Goal: Communication & Community: Answer question/provide support

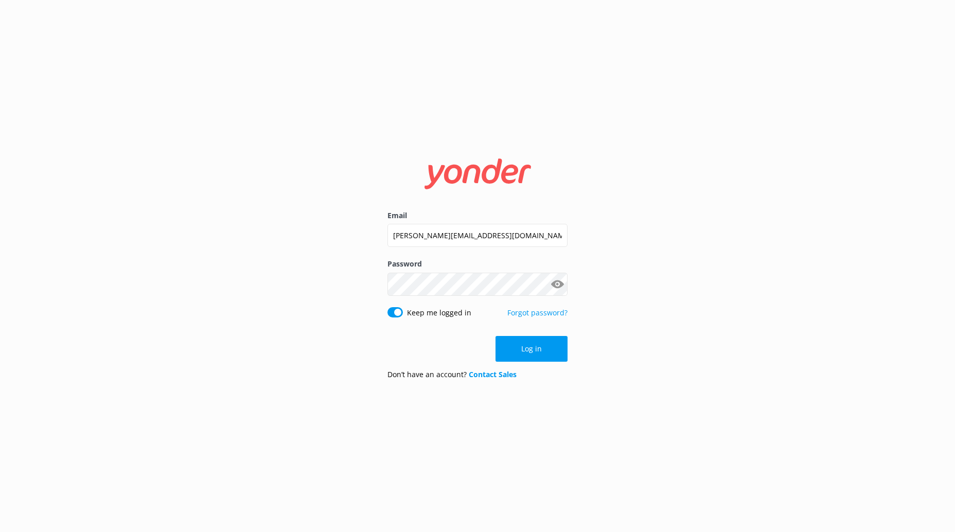
click at [540, 349] on button "Log in" at bounding box center [532, 349] width 72 height 26
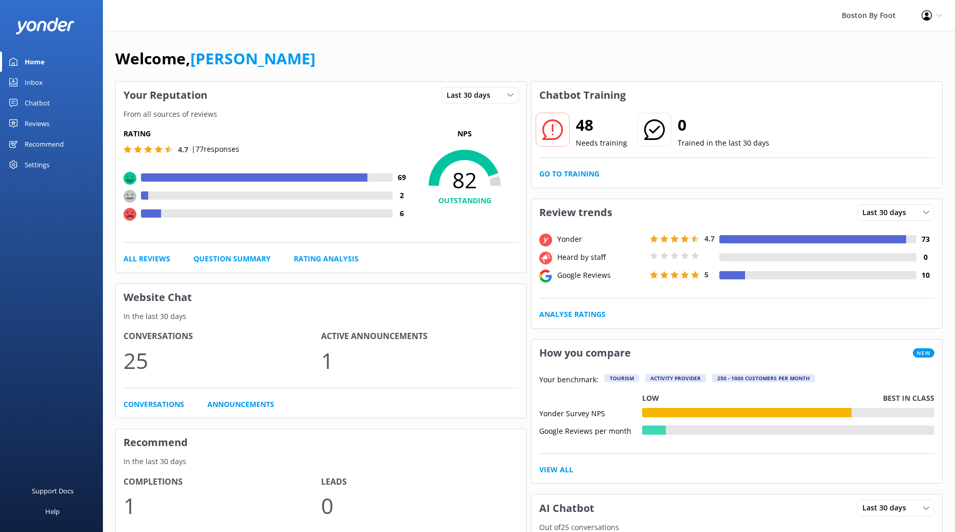
click at [40, 122] on div "Reviews" at bounding box center [37, 123] width 25 height 21
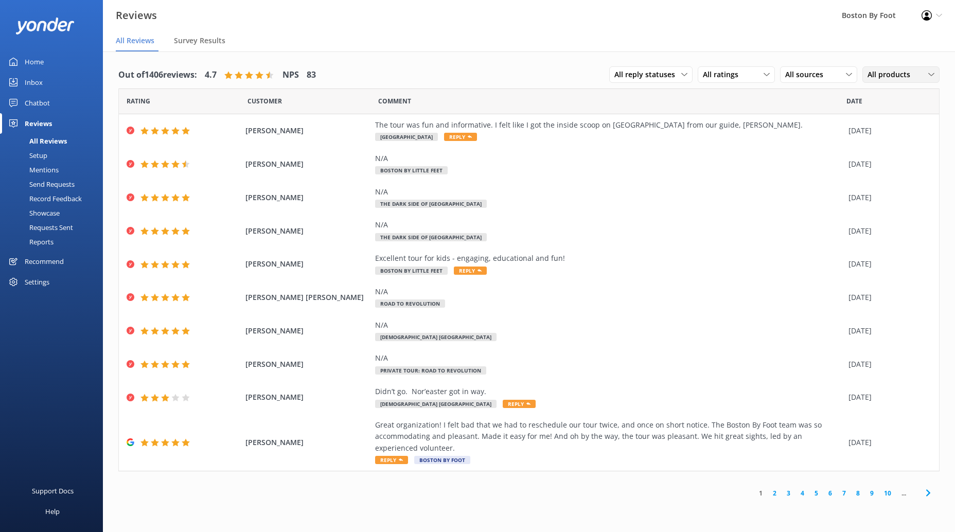
click at [900, 79] on span "All products" at bounding box center [892, 74] width 49 height 11
click at [876, 205] on div "Heart of the Freedom Trail" at bounding box center [907, 210] width 78 height 10
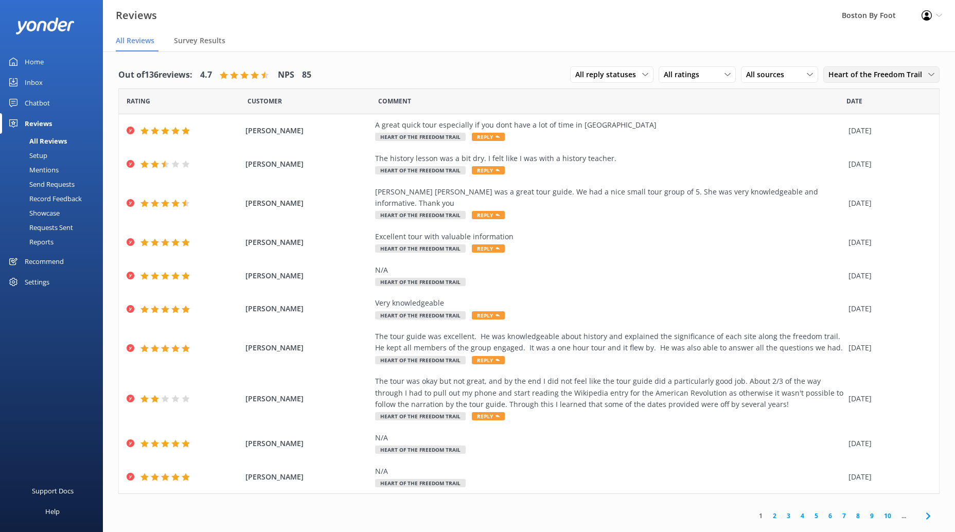
click at [932, 74] on icon at bounding box center [931, 75] width 6 height 6
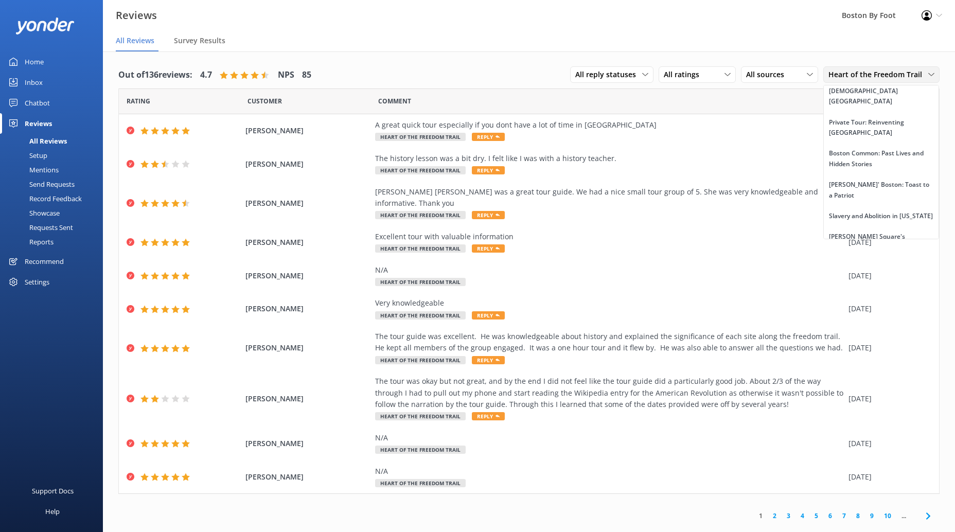
scroll to position [1394, 0]
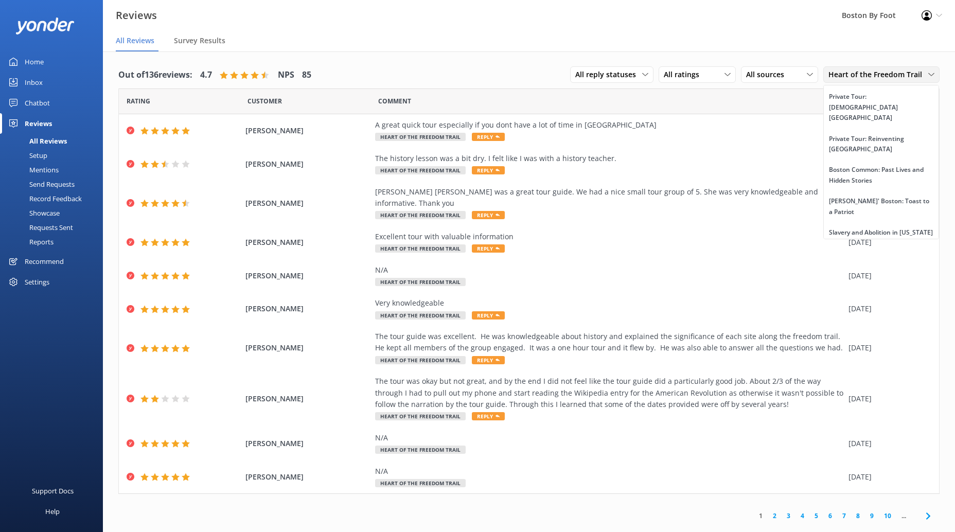
click at [862, 279] on div "[GEOGRAPHIC_DATA]" at bounding box center [860, 284] width 63 height 10
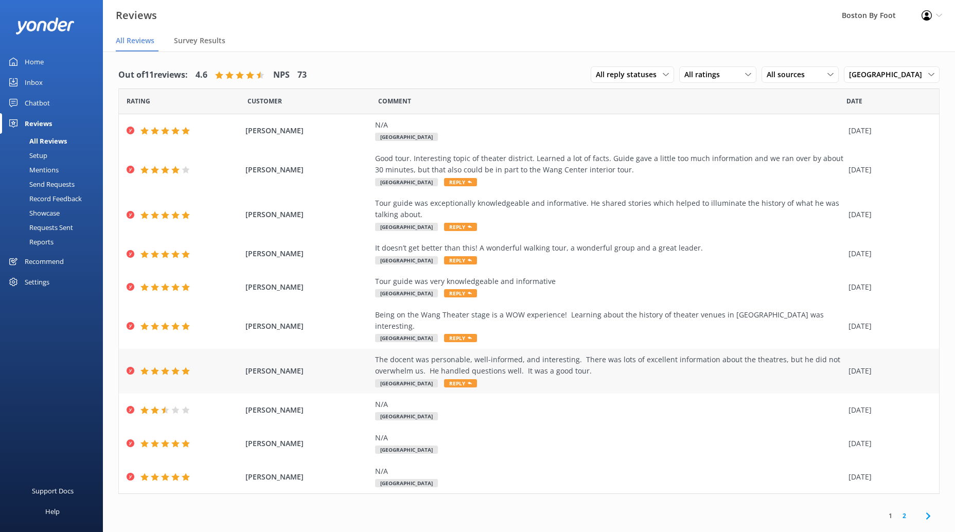
click at [548, 356] on div "The docent was personable, well-informed, and interesting. There was lots of ex…" at bounding box center [609, 365] width 468 height 23
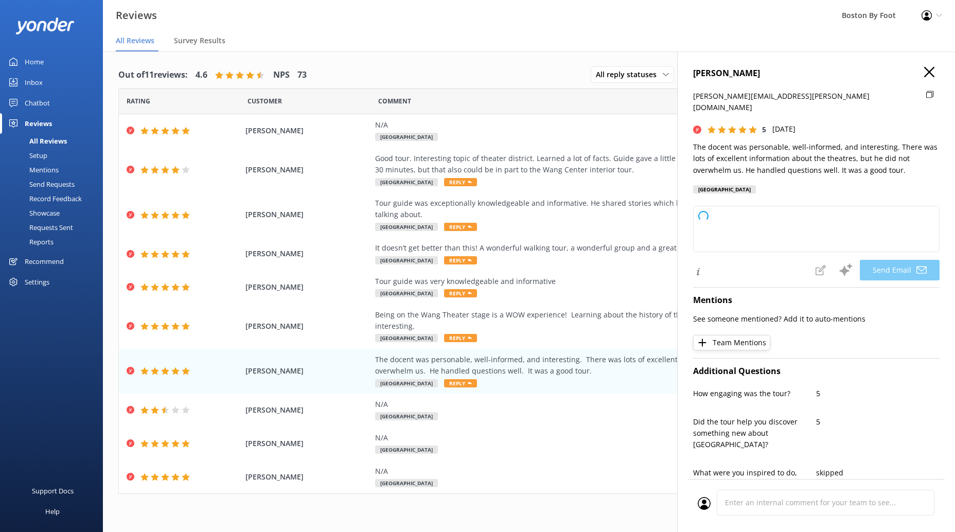
type textarea "Thank you so much, [PERSON_NAME]! We're delighted to hear you enjoyed the tour …"
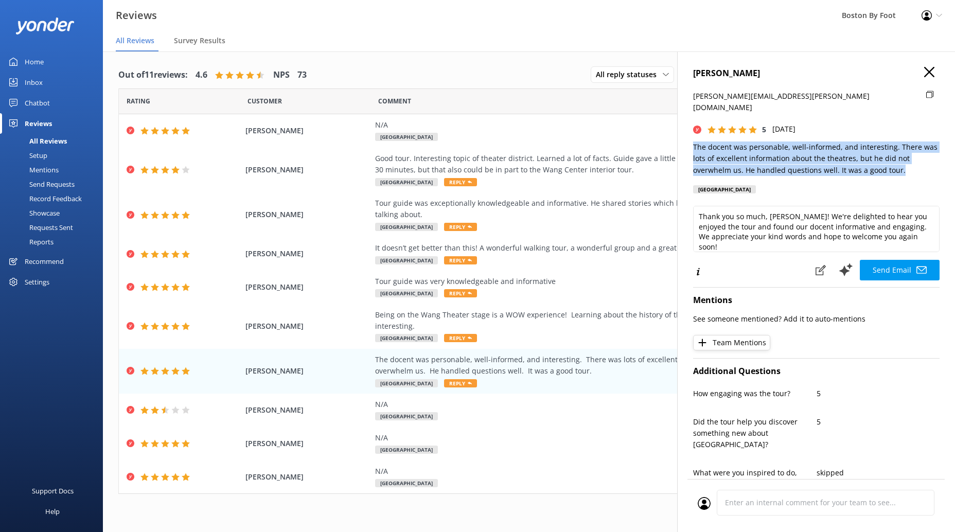
drag, startPoint x: 900, startPoint y: 156, endPoint x: 690, endPoint y: 138, distance: 211.7
click at [690, 138] on div "[PERSON_NAME] [PERSON_NAME][EMAIL_ADDRESS][PERSON_NAME][DOMAIN_NAME] 5 [DATE] T…" at bounding box center [816, 317] width 278 height 532
copy p "The docent was personable, well-informed, and interesting. There was lots of ex…"
click at [930, 70] on icon "button" at bounding box center [929, 72] width 10 height 10
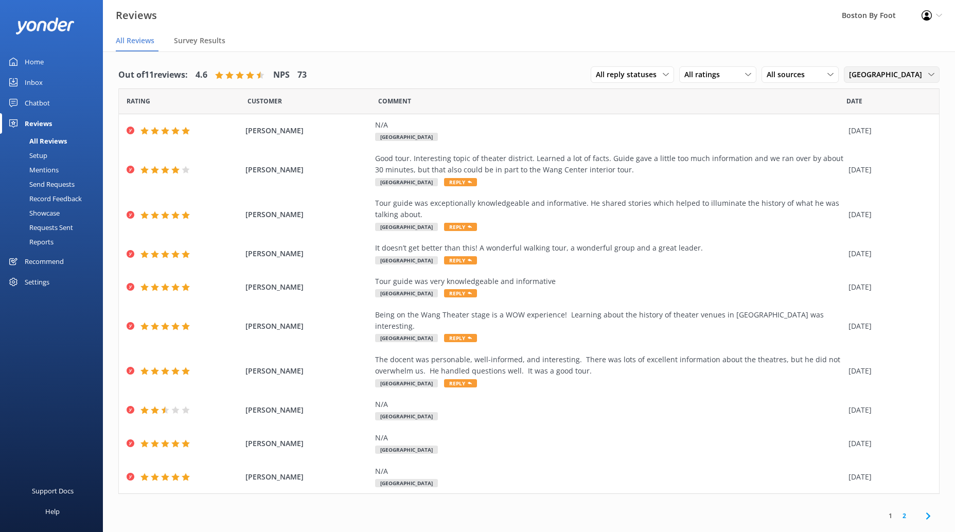
click at [908, 73] on span "[GEOGRAPHIC_DATA]" at bounding box center [888, 74] width 79 height 11
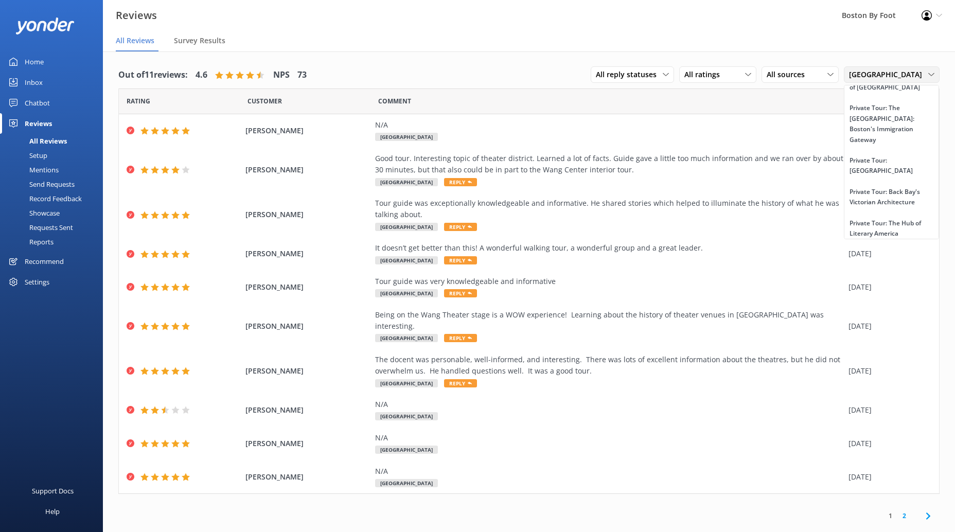
click at [909, 72] on span "[GEOGRAPHIC_DATA]" at bounding box center [888, 74] width 79 height 11
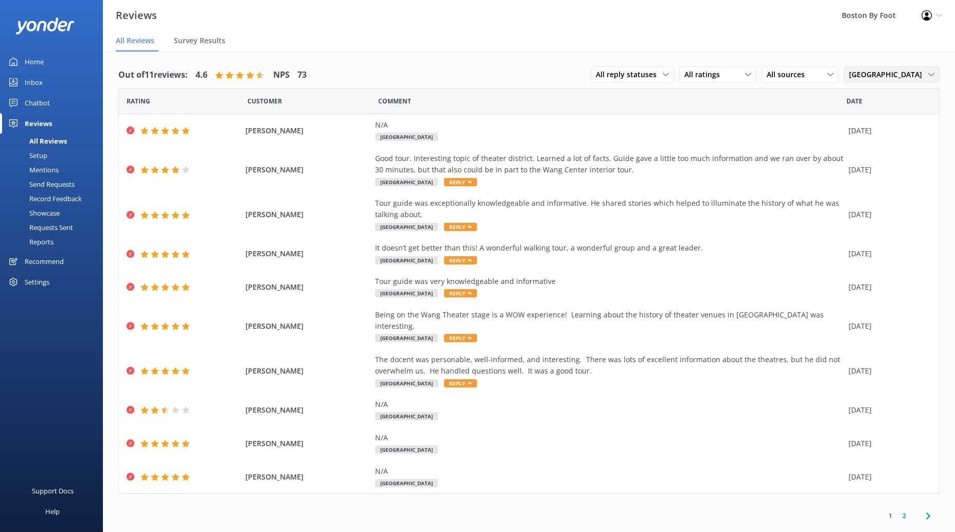
click at [882, 78] on span "[GEOGRAPHIC_DATA]" at bounding box center [888, 74] width 79 height 11
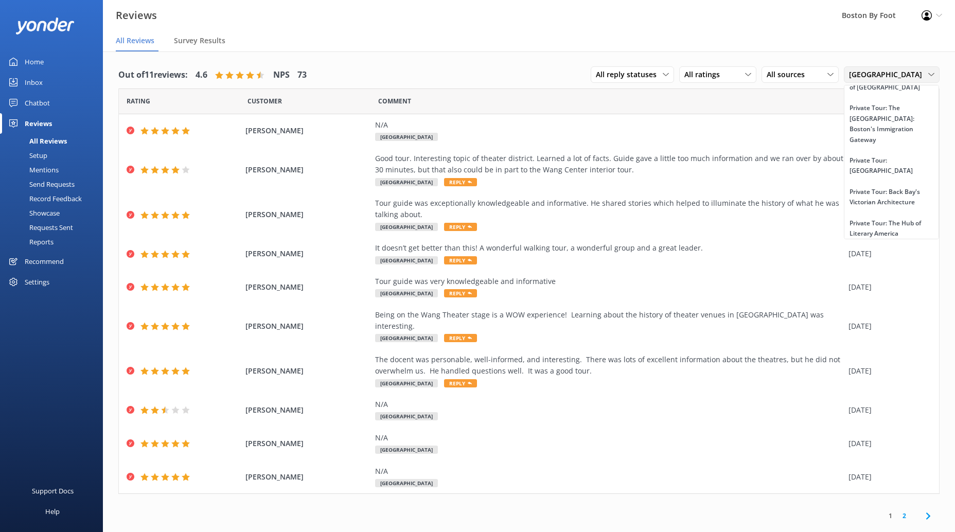
click at [891, 322] on div "Boston Common: Past Lives and Hidden Stories" at bounding box center [892, 332] width 84 height 21
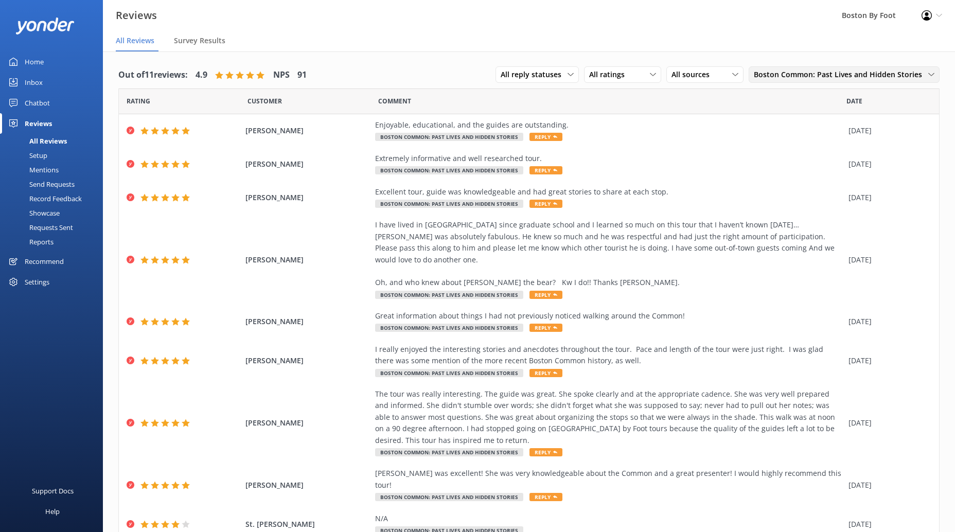
click at [931, 73] on icon at bounding box center [931, 75] width 6 height 6
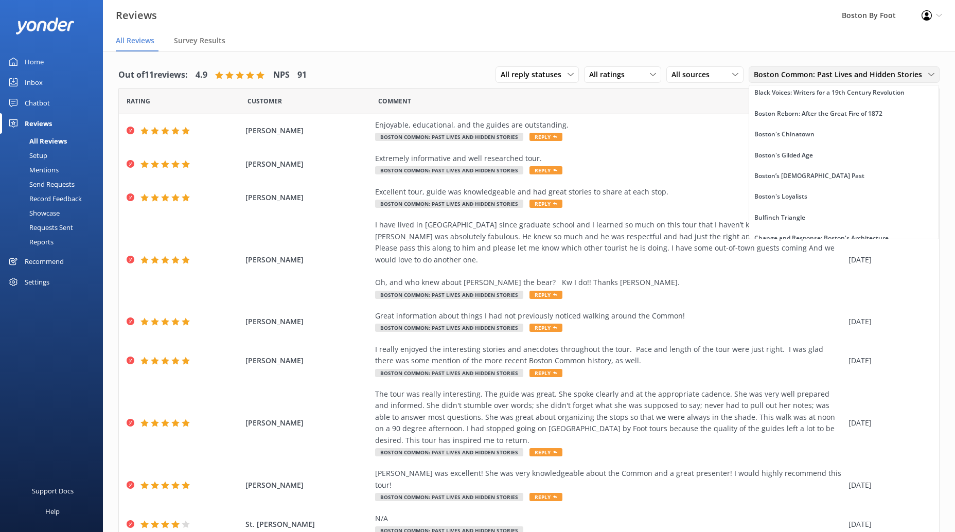
scroll to position [335, 0]
click at [860, 109] on div "Black Voices: Writers for a 19th Century Revolution" at bounding box center [829, 114] width 150 height 10
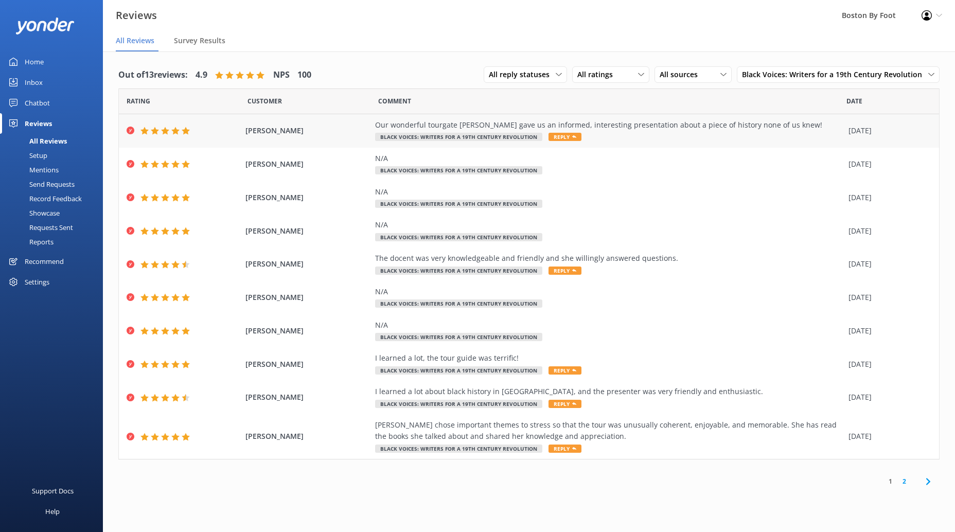
click at [656, 128] on div "Our wonderful tourgate [PERSON_NAME] gave us an informed, interesting presentat…" at bounding box center [609, 124] width 468 height 11
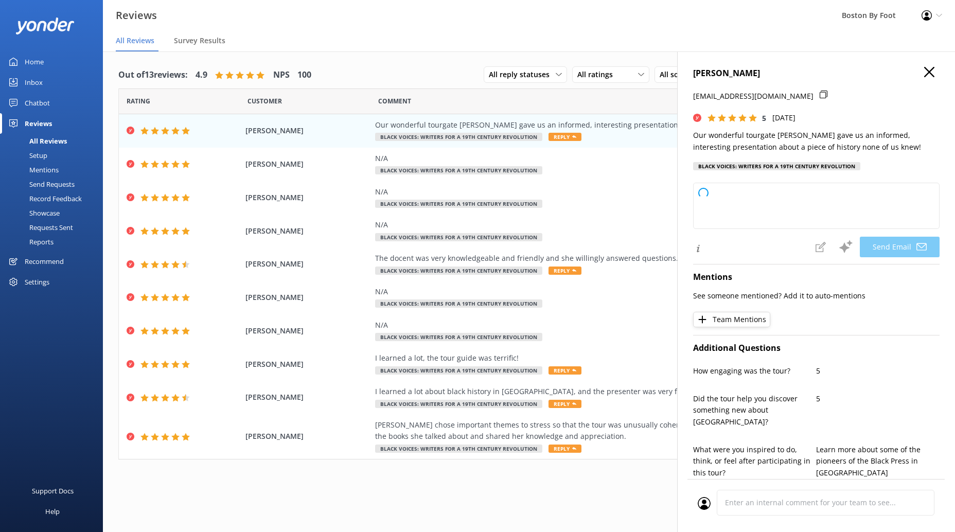
type textarea "Thank you so much, [PERSON_NAME]! We're delighted to hear you enjoyed [PERSON_N…"
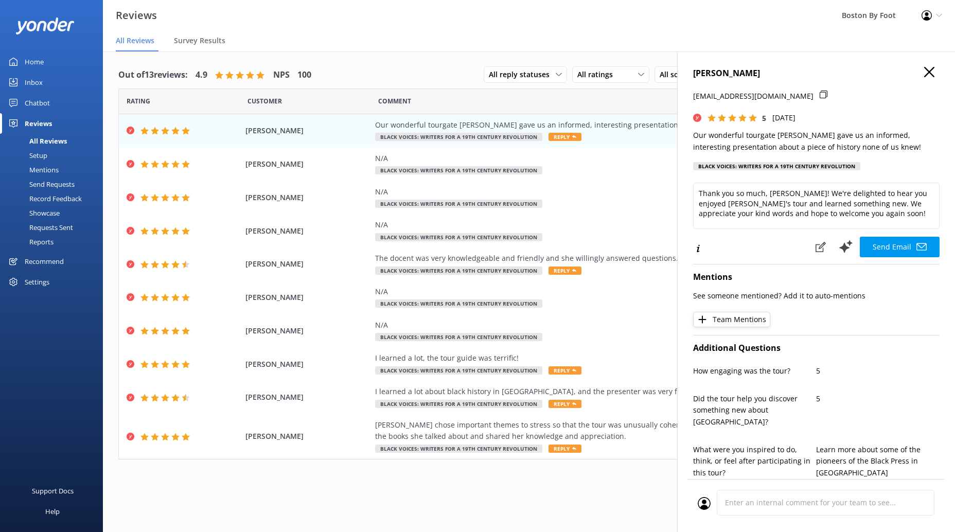
click at [696, 136] on p "Our wonderful tourgate [PERSON_NAME] gave us an informed, interesting presentat…" at bounding box center [816, 141] width 246 height 23
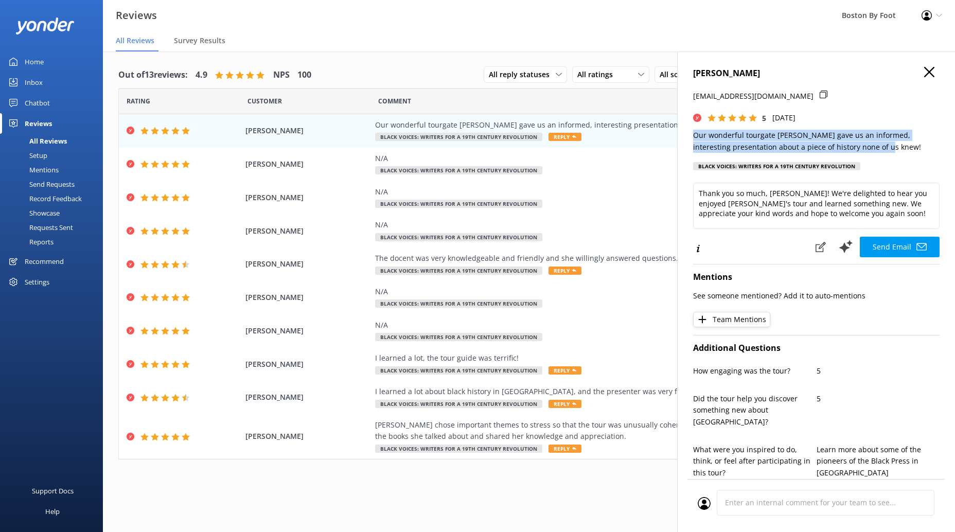
drag, startPoint x: 695, startPoint y: 133, endPoint x: 886, endPoint y: 147, distance: 191.9
click at [886, 147] on p "Our wonderful tourgate [PERSON_NAME] gave us an informed, interesting presentat…" at bounding box center [816, 141] width 246 height 23
copy p "Our wonderful tourgate [PERSON_NAME] gave us an informed, interesting presentat…"
click at [930, 69] on icon "button" at bounding box center [929, 72] width 10 height 10
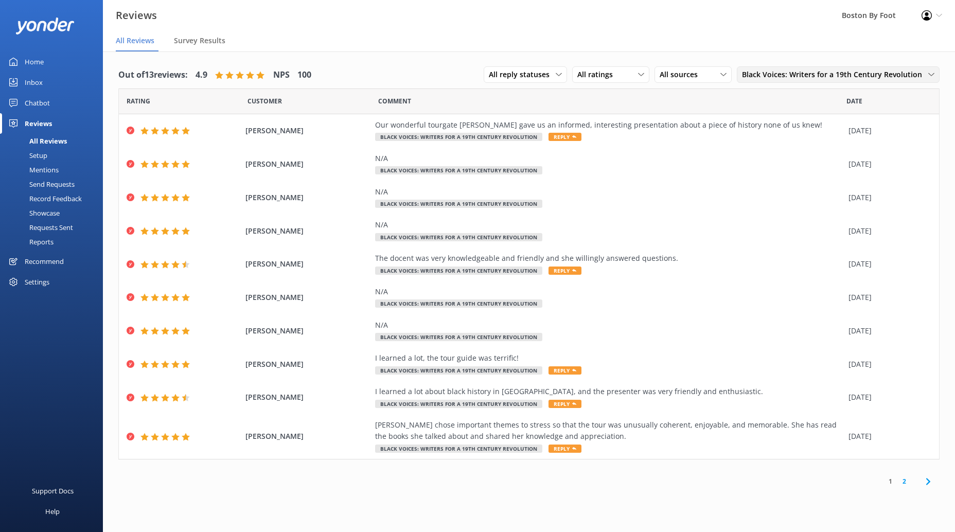
click at [808, 69] on span "Black Voices: Writers for a 19th Century Revolution" at bounding box center [835, 74] width 186 height 11
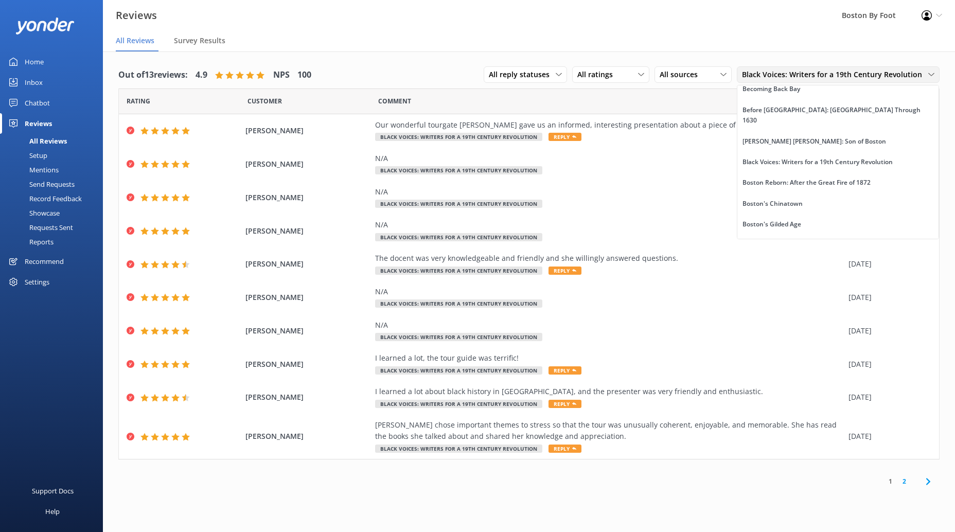
scroll to position [248, 0]
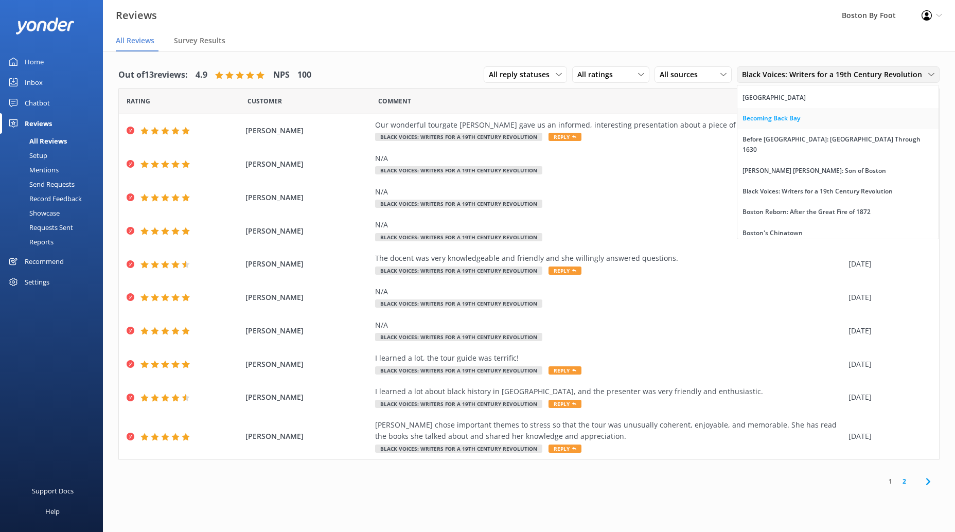
click at [799, 117] on div "Becoming Back Bay" at bounding box center [772, 118] width 58 height 10
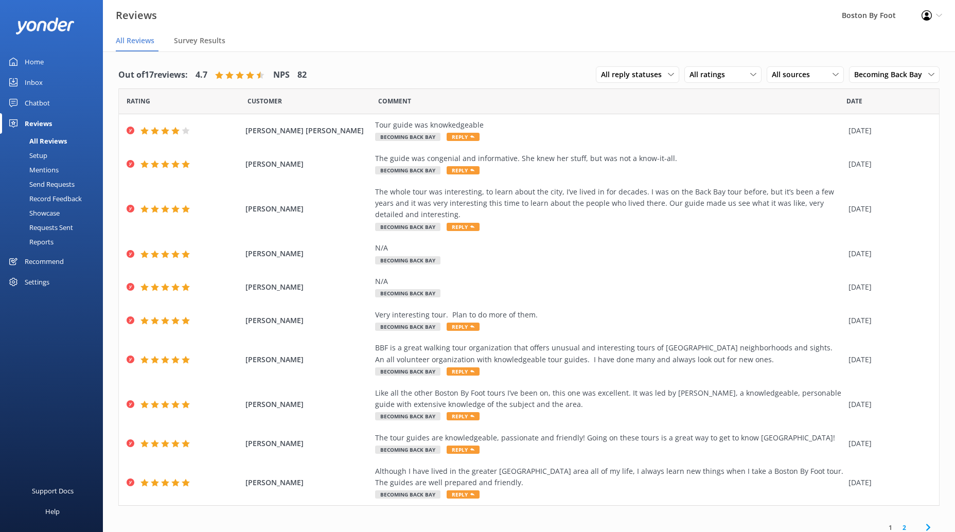
click at [929, 20] on use at bounding box center [927, 15] width 10 height 10
click at [884, 69] on link "Logout" at bounding box center [904, 71] width 103 height 26
